Goal: Task Accomplishment & Management: Complete application form

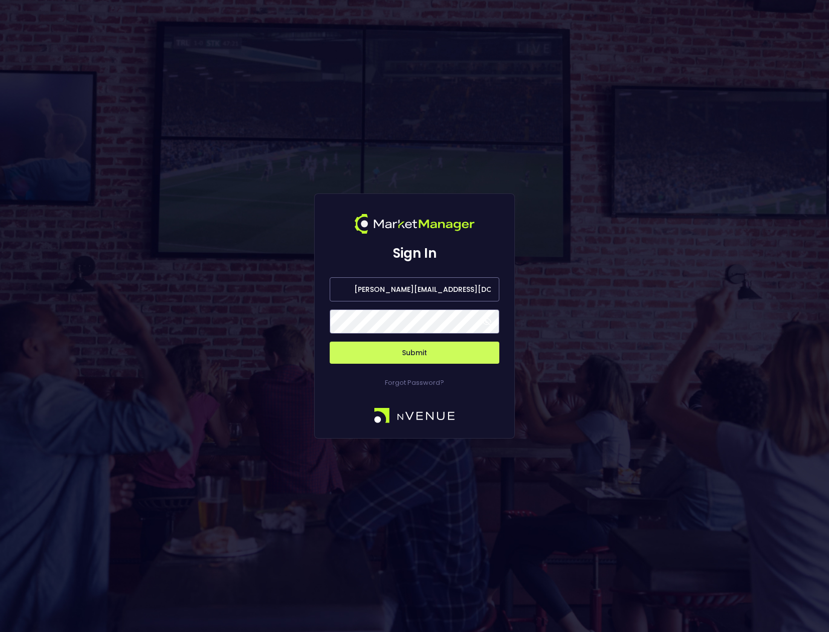
drag, startPoint x: 443, startPoint y: 292, endPoint x: 423, endPoint y: 292, distance: 19.6
click at [440, 292] on input "[PERSON_NAME][EMAIL_ADDRESS][DOMAIN_NAME]" at bounding box center [415, 289] width 170 height 24
click at [398, 291] on input "[PERSON_NAME][EMAIL_ADDRESS][DOMAIN_NAME]" at bounding box center [415, 289] width 170 height 24
drag, startPoint x: 396, startPoint y: 288, endPoint x: 346, endPoint y: 279, distance: 50.6
click at [331, 285] on input "[PERSON_NAME][EMAIL_ADDRESS][DOMAIN_NAME]" at bounding box center [415, 289] width 170 height 24
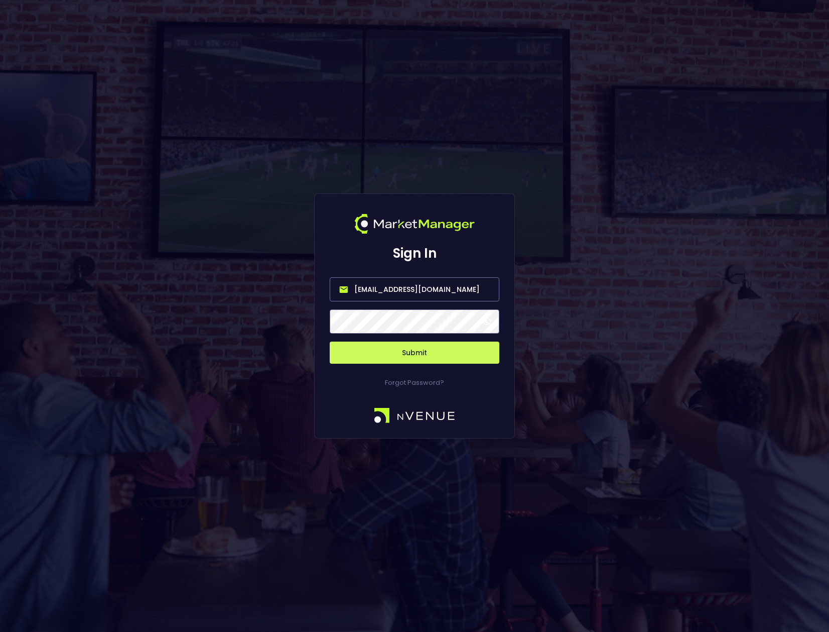
click at [389, 289] on input "nvenue@nvenue.com" at bounding box center [415, 289] width 170 height 24
click at [441, 351] on button "Submit" at bounding box center [415, 352] width 170 height 22
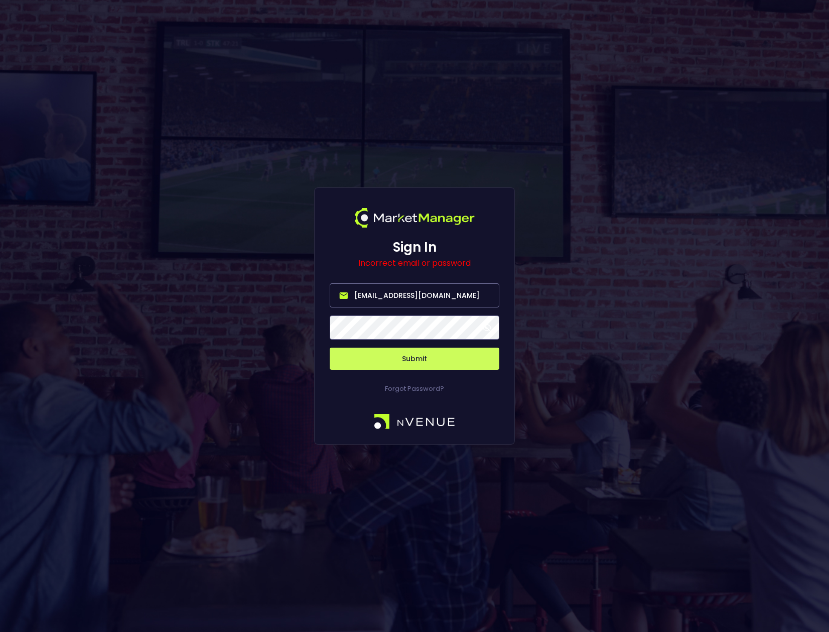
click at [419, 295] on input "nvenue@betradarnvenue.com" at bounding box center [415, 295] width 170 height 24
type input "nvenue@nvenuebetradar.com"
click at [415, 358] on button "Submit" at bounding box center [415, 358] width 170 height 22
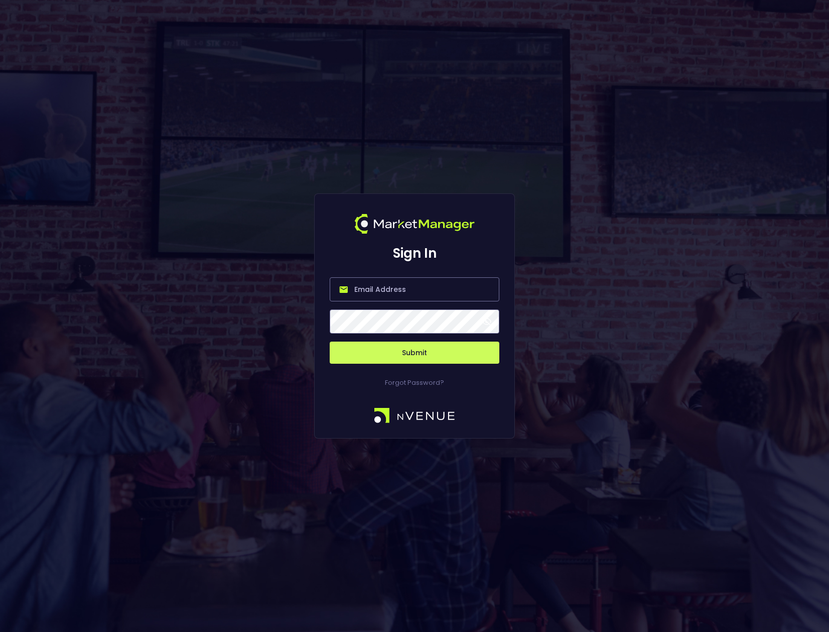
type input "[PERSON_NAME][EMAIL_ADDRESS][DOMAIN_NAME]"
click at [491, 321] on span at bounding box center [486, 321] width 9 height 9
click at [428, 353] on button "Submit" at bounding box center [415, 352] width 170 height 22
drag, startPoint x: 385, startPoint y: 288, endPoint x: 298, endPoint y: 290, distance: 86.9
click at [295, 290] on div "Sign In bruce.sears@nvenue.com Submit Forgot Password?" at bounding box center [414, 316] width 829 height 632
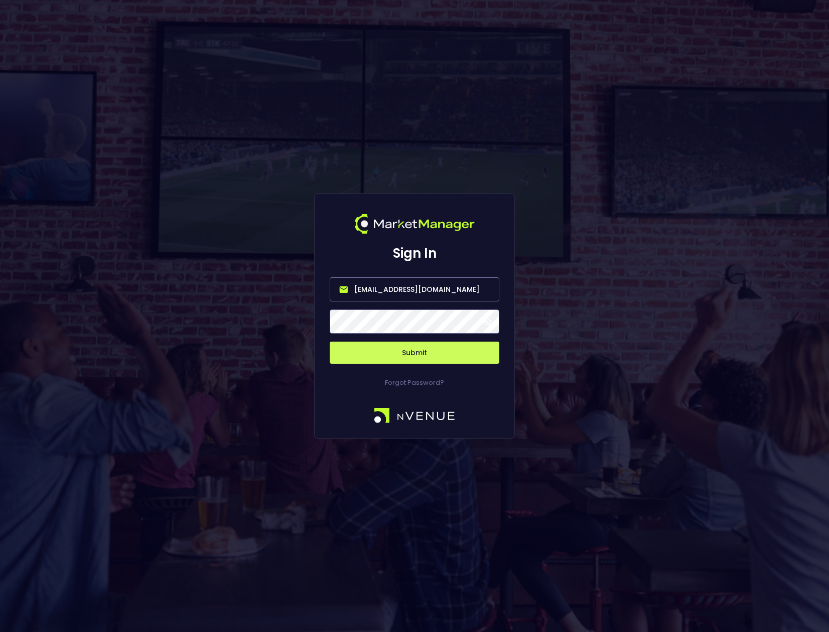
type input "nvenue@nvenuebetradar.com"
click at [401, 351] on button "Submit" at bounding box center [415, 352] width 170 height 22
